Goal: Information Seeking & Learning: Learn about a topic

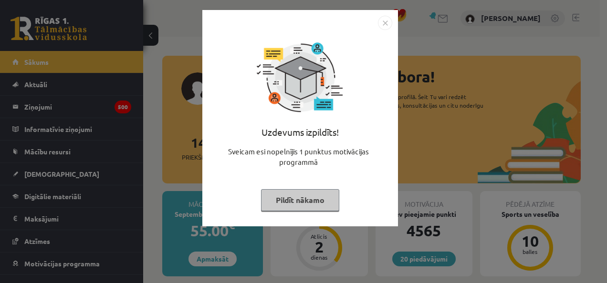
click at [293, 197] on button "Pildīt nākamo" at bounding box center [300, 200] width 78 height 22
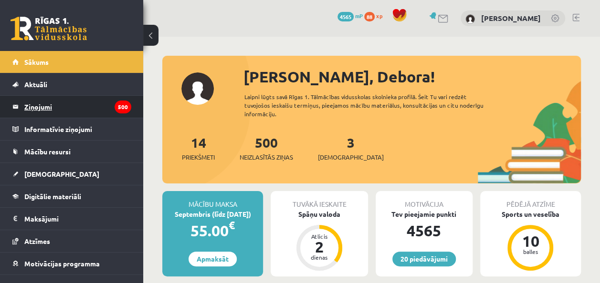
click at [72, 112] on legend "Ziņojumi 500" at bounding box center [77, 107] width 107 height 22
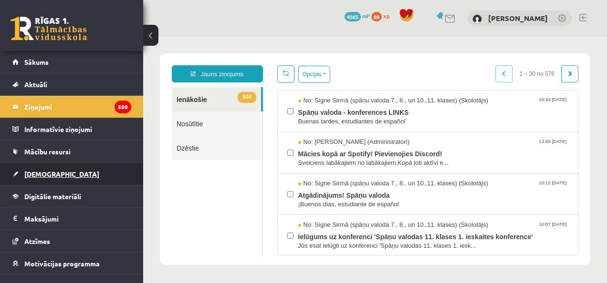
click at [47, 171] on span "[DEMOGRAPHIC_DATA]" at bounding box center [61, 174] width 75 height 9
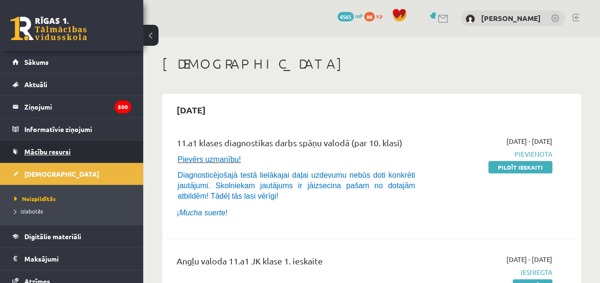
click at [64, 153] on span "Mācību resursi" at bounding box center [47, 151] width 46 height 9
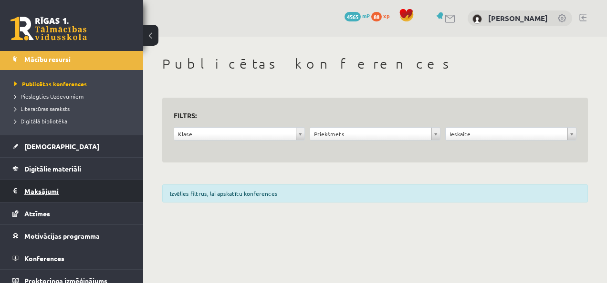
scroll to position [99, 0]
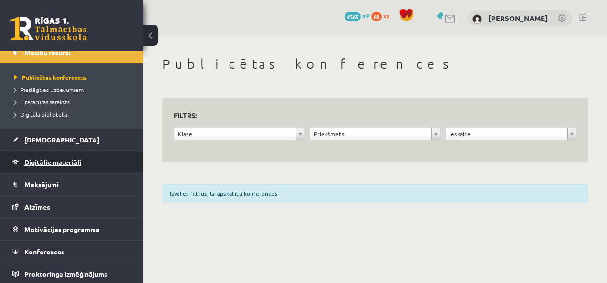
click at [53, 162] on span "Digitālie materiāli" at bounding box center [52, 162] width 57 height 9
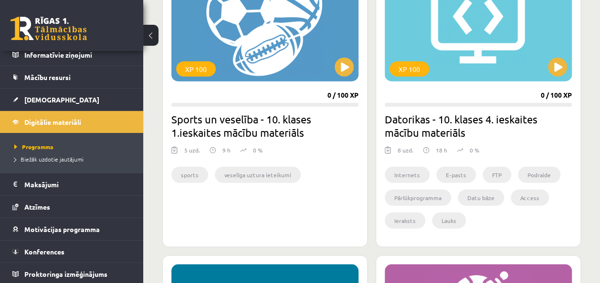
scroll to position [1157, 0]
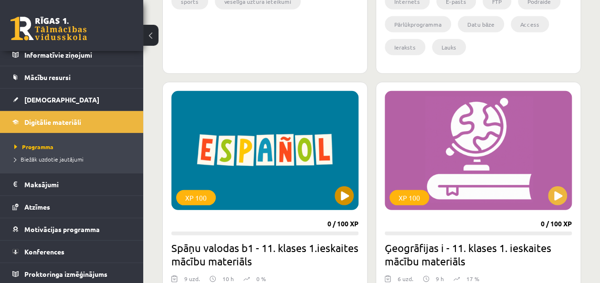
scroll to position [1334, 0]
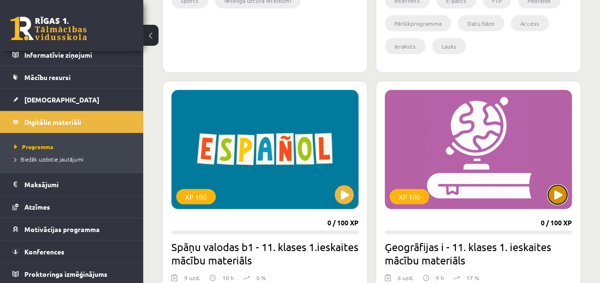
click at [562, 190] on button at bounding box center [557, 195] width 19 height 19
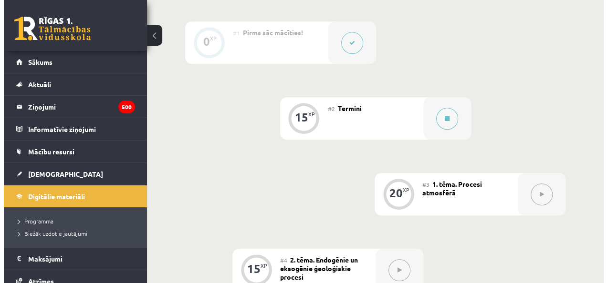
scroll to position [237, 0]
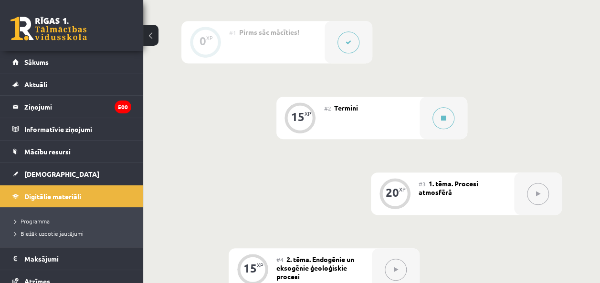
drag, startPoint x: 374, startPoint y: 148, endPoint x: 415, endPoint y: 48, distance: 108.5
click at [415, 48] on div "0 XP #1 Pirms sāc mācīties! 15 XP #2 Termini 20 XP #3 1. tēma. Procesi atmosfēr…" at bounding box center [371, 232] width 380 height 422
click at [420, 129] on div at bounding box center [443, 118] width 48 height 42
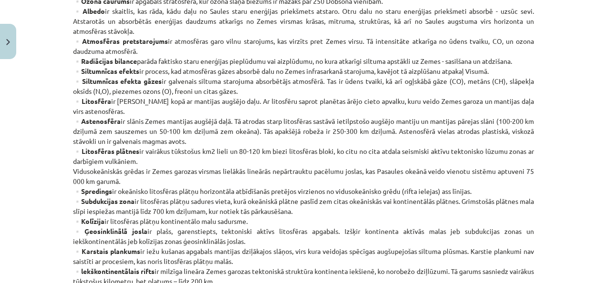
scroll to position [611, 0]
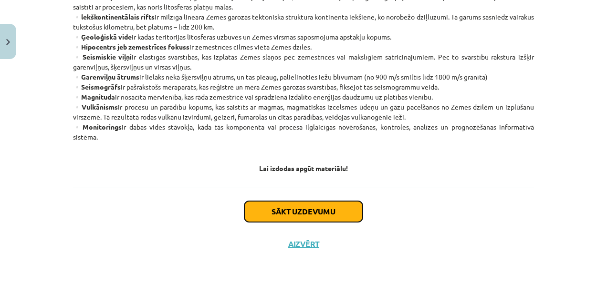
click at [282, 203] on button "Sākt uzdevumu" at bounding box center [303, 211] width 118 height 21
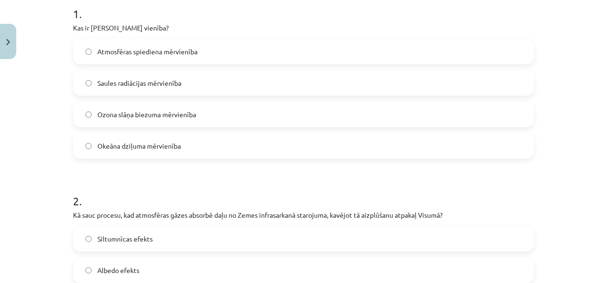
scroll to position [215, 0]
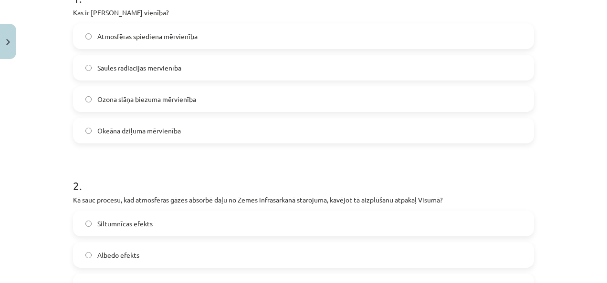
click at [161, 105] on label "Ozona slāņa biezuma mērvienība" at bounding box center [303, 99] width 459 height 24
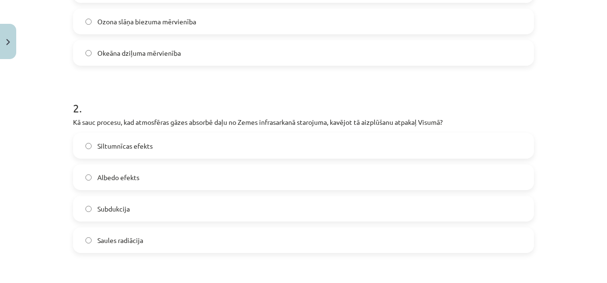
scroll to position [310, 0]
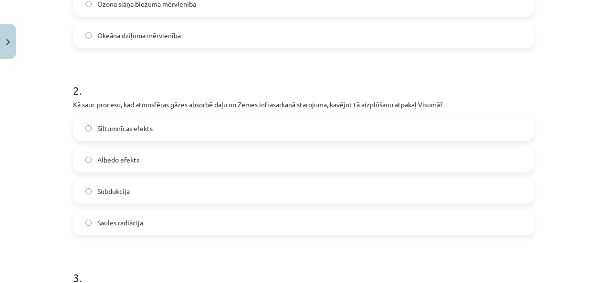
click at [146, 133] on span "Siltumnīcas efekts" at bounding box center [124, 129] width 55 height 10
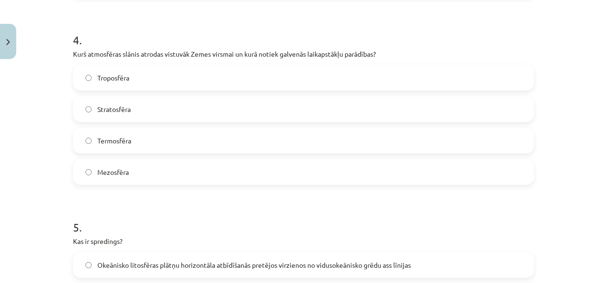
scroll to position [935, 0]
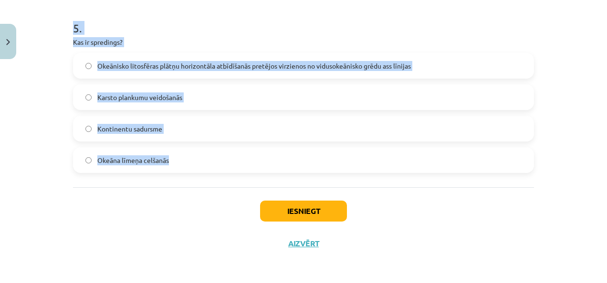
drag, startPoint x: 72, startPoint y: 47, endPoint x: 177, endPoint y: 177, distance: 168.3
copy form "1 . Kas ir Dobsona vienība? Atmosfēras spiediena mērvienība Saules radiācijas m…"
click at [0, 132] on div "Mācību tēma: Ģeogrāfijas i - 11. klases 1. ieskaites mācību materiāls #2 Termin…" at bounding box center [303, 141] width 607 height 283
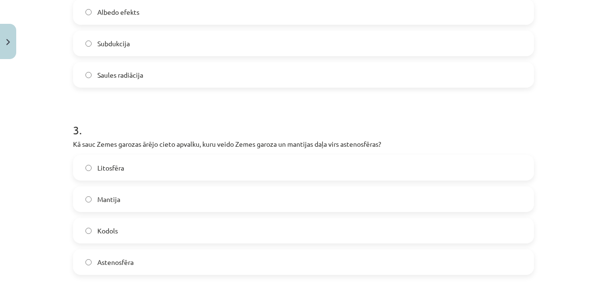
scroll to position [506, 0]
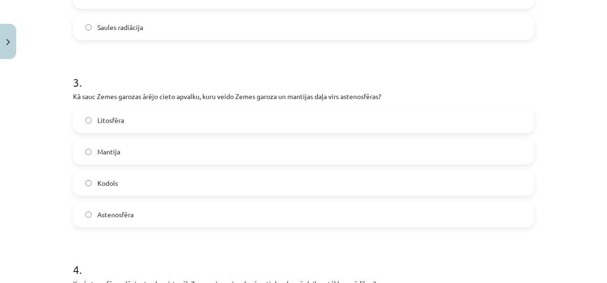
click at [132, 122] on label "Litosfēra" at bounding box center [303, 120] width 459 height 24
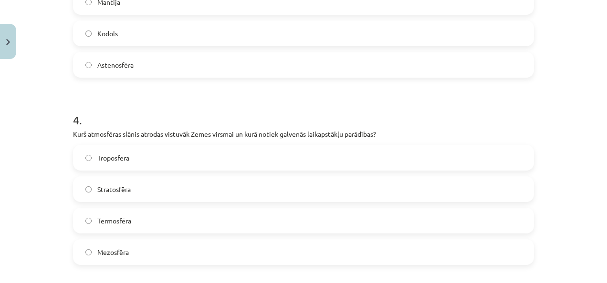
scroll to position [697, 0]
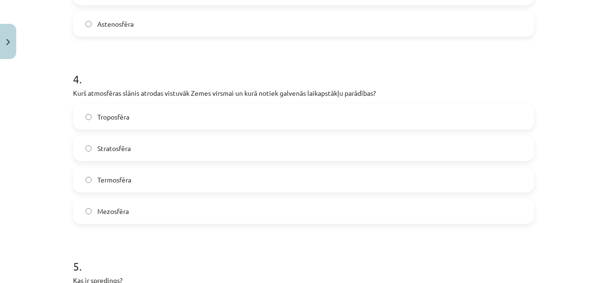
click at [114, 115] on span "Troposfēra" at bounding box center [113, 117] width 32 height 10
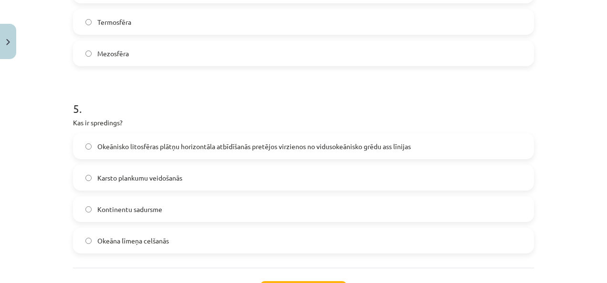
scroll to position [887, 0]
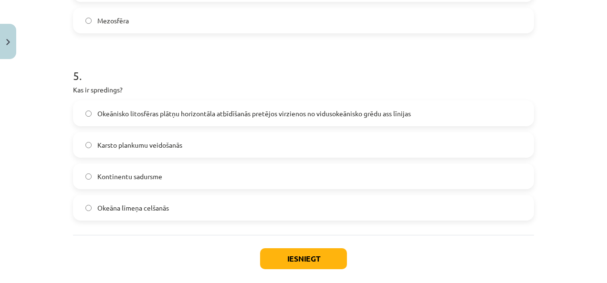
click at [267, 120] on label "Okeānisko litosfēras plātņu horizontāla atbīdīšanās pretējos virzienos no vidus…" at bounding box center [303, 114] width 459 height 24
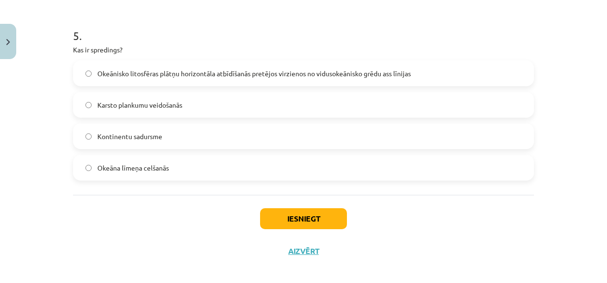
scroll to position [935, 0]
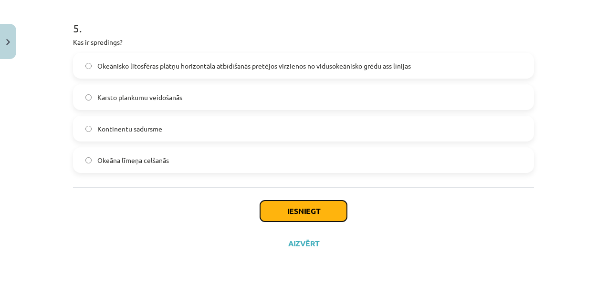
click at [285, 211] on button "Iesniegt" at bounding box center [303, 211] width 87 height 21
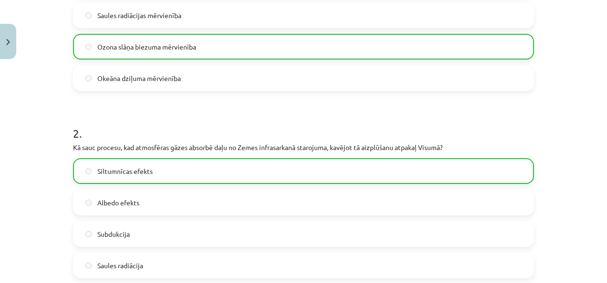
scroll to position [76, 0]
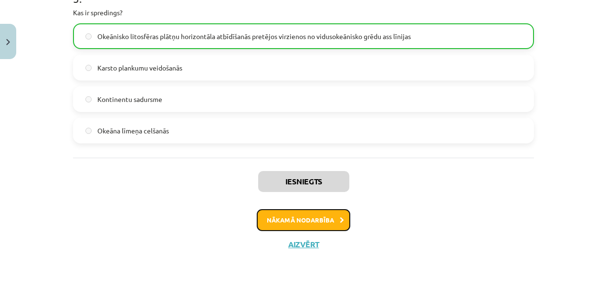
click at [314, 218] on button "Nākamā nodarbība" at bounding box center [304, 220] width 94 height 22
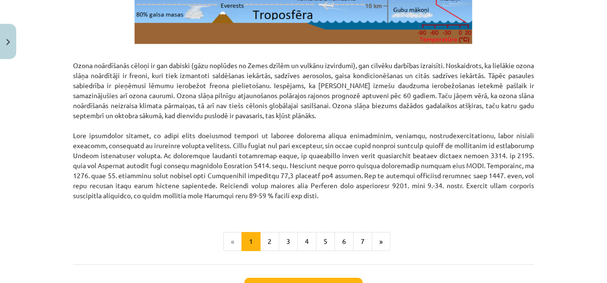
scroll to position [1275, 0]
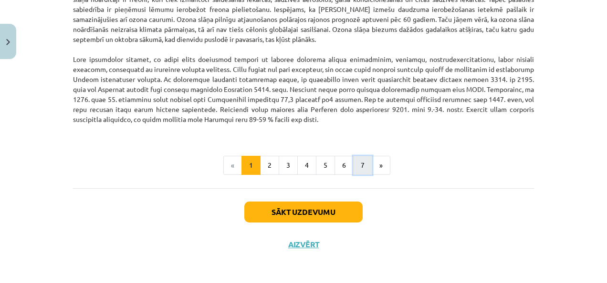
click at [362, 159] on button "7" at bounding box center [362, 165] width 19 height 19
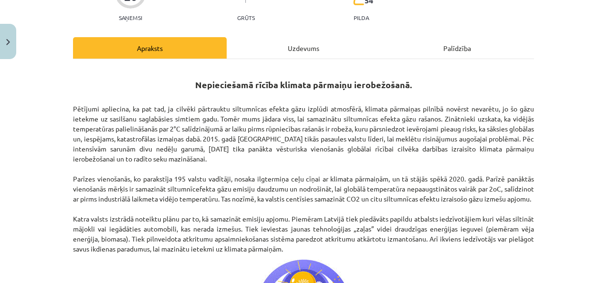
scroll to position [0, 0]
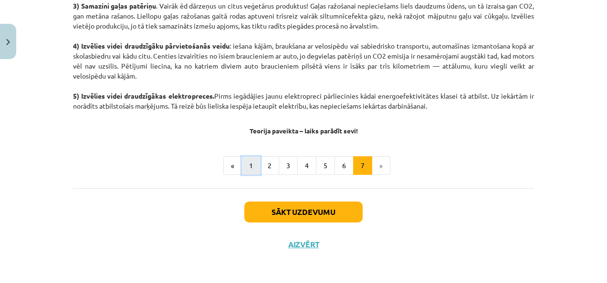
click at [244, 166] on button "1" at bounding box center [250, 165] width 19 height 19
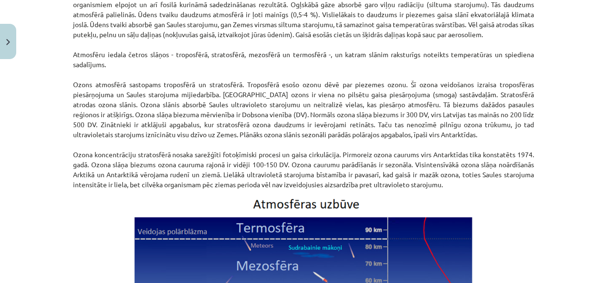
scroll to position [798, 0]
